Goal: Information Seeking & Learning: Learn about a topic

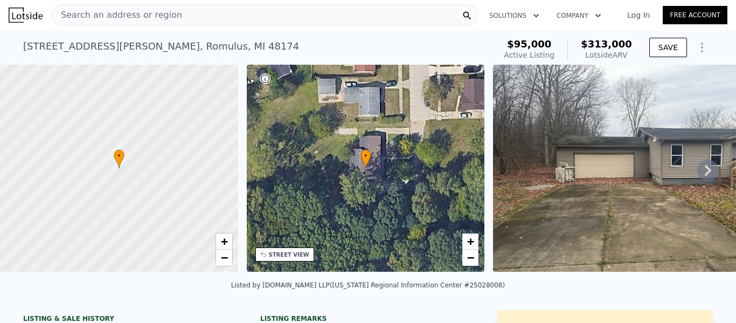
scroll to position [226, 0]
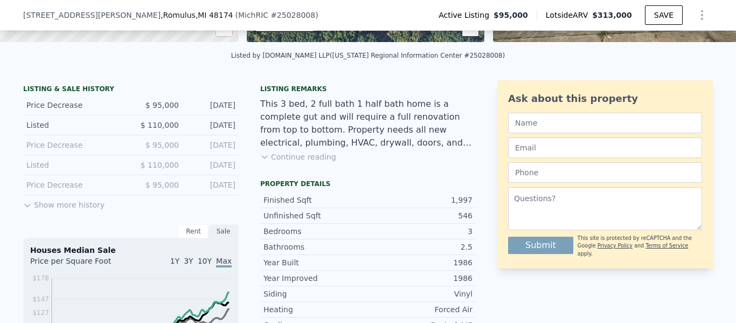
click at [62, 207] on div "LISTING & SALE HISTORY Price Decrease $ 95,000 [DATE] Listed $ 110,000 [DATE] P…" at bounding box center [131, 260] width 216 height 361
click at [62, 207] on button "Show more history" at bounding box center [63, 202] width 81 height 15
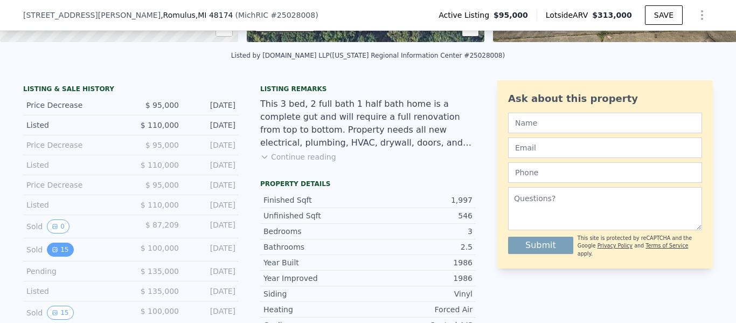
click at [57, 254] on button "15" at bounding box center [60, 250] width 26 height 14
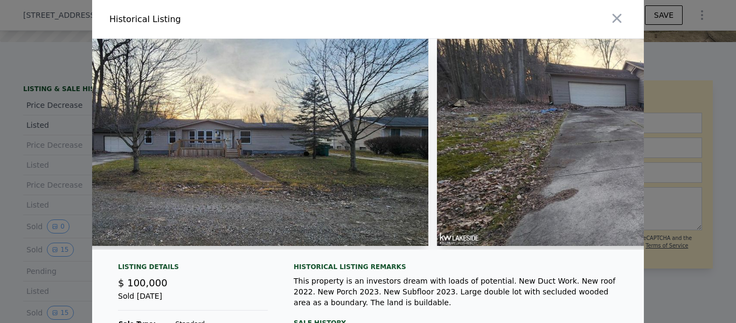
scroll to position [0, 0]
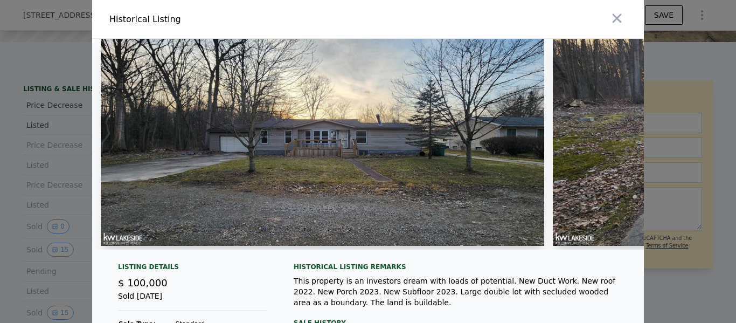
click at [721, 168] on div at bounding box center [368, 161] width 736 height 323
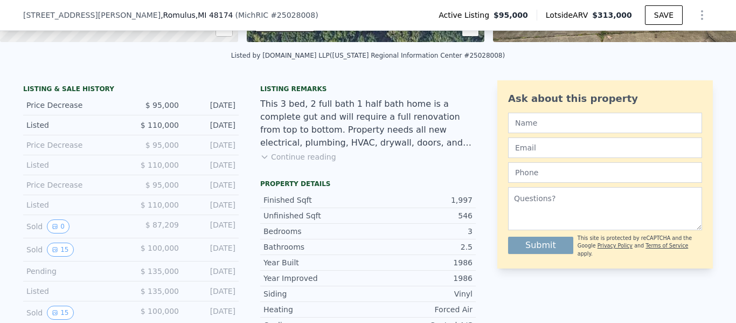
click at [280, 153] on button "Continue reading" at bounding box center [298, 156] width 76 height 11
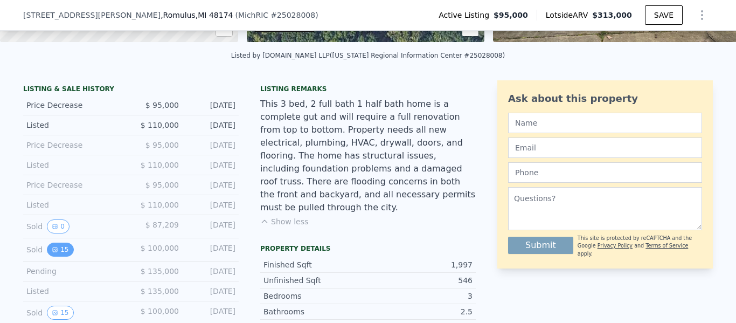
click at [54, 250] on icon "View historical data" at bounding box center [55, 249] width 4 height 4
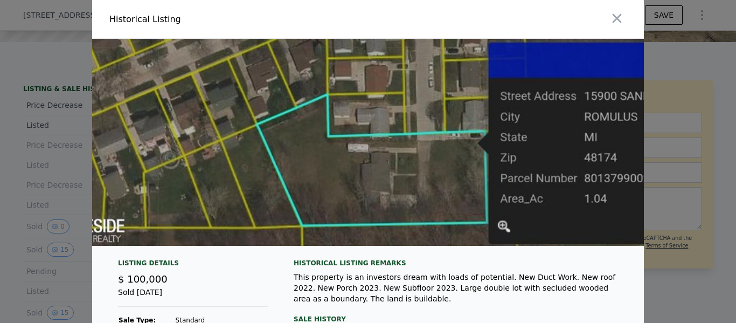
scroll to position [0, 6367]
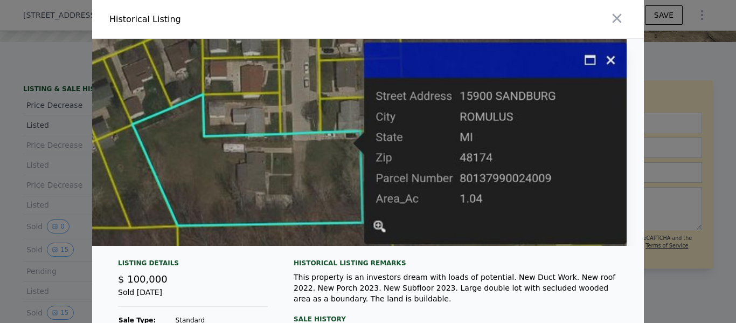
click at [670, 236] on div at bounding box center [368, 161] width 736 height 323
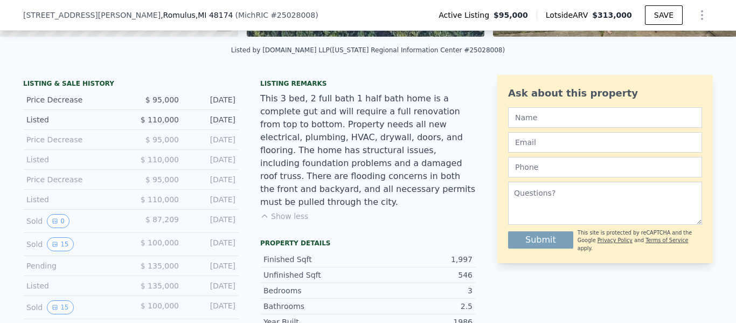
scroll to position [234, 0]
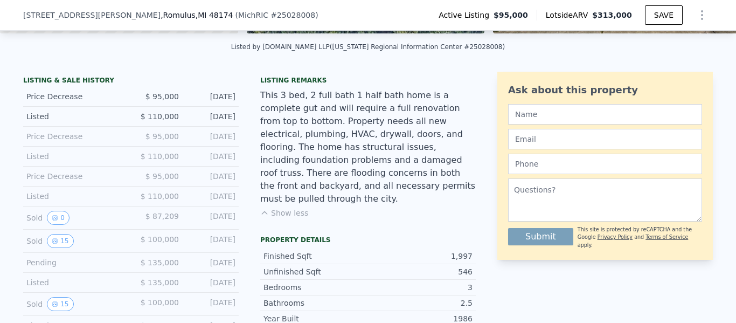
click at [290, 187] on div "This 3 bed, 2 full bath 1 half bath home is a complete gut and will require a f…" at bounding box center [368, 147] width 216 height 116
click at [295, 191] on div "This 3 bed, 2 full bath 1 half bath home is a complete gut and will require a f…" at bounding box center [368, 147] width 216 height 116
click at [299, 207] on button "Show less" at bounding box center [284, 212] width 48 height 11
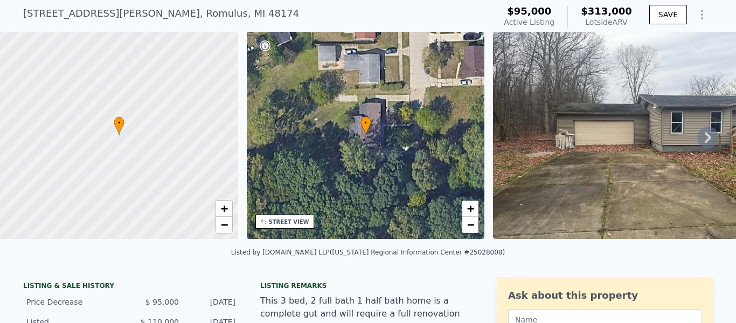
scroll to position [4, 0]
